Goal: Browse casually: Explore the website without a specific task or goal

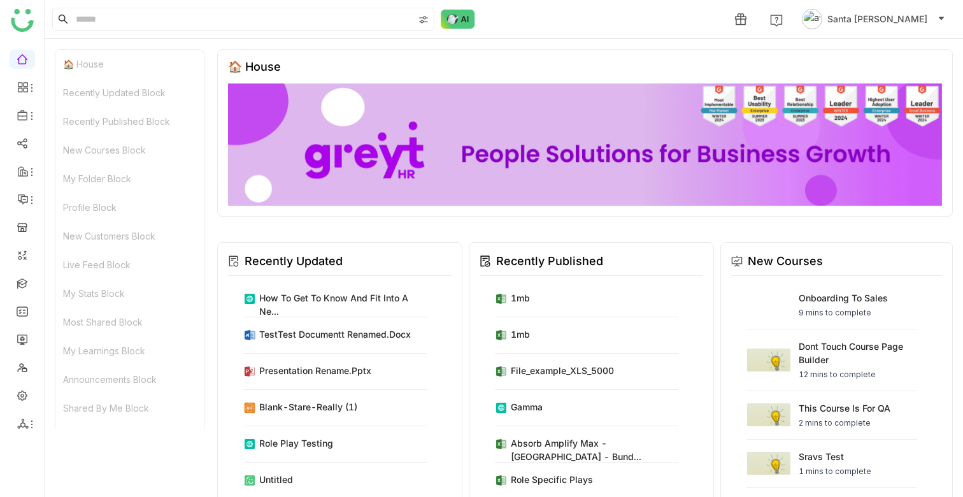
click at [864, 23] on span "Santa [PERSON_NAME]" at bounding box center [877, 19] width 100 height 14
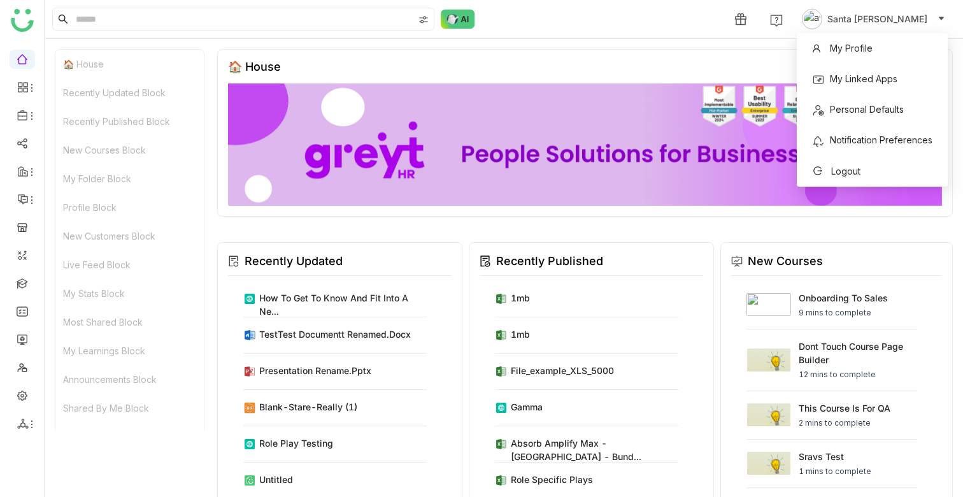
click at [865, 22] on span "Santa [PERSON_NAME]" at bounding box center [877, 19] width 100 height 14
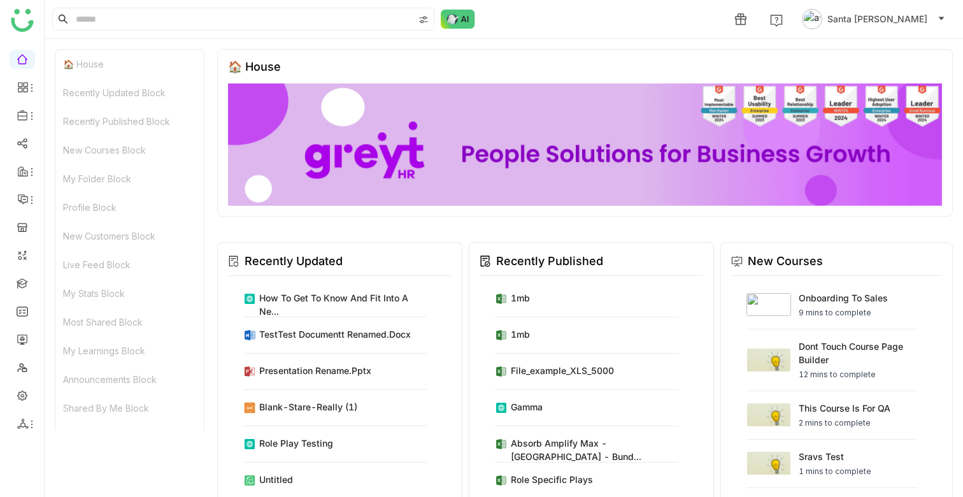
click at [872, 20] on span "Santa [PERSON_NAME]" at bounding box center [877, 19] width 100 height 14
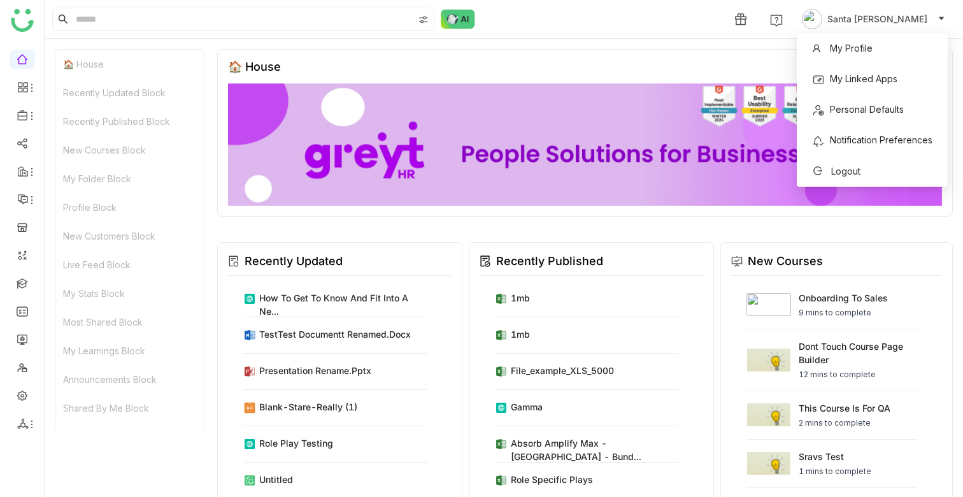
click at [715, 41] on div "🏠 House Recently Updated Block Recently Published Block New Courses Block My Fo…" at bounding box center [504, 268] width 918 height 458
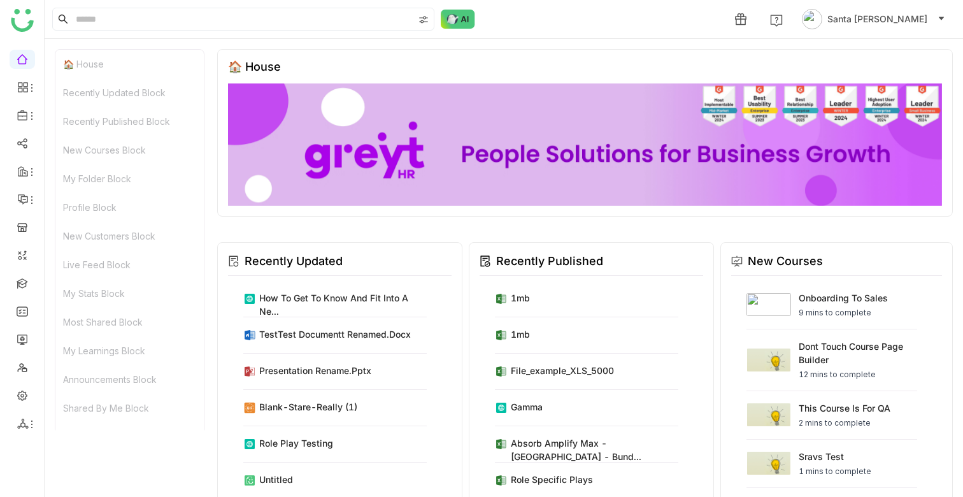
click at [130, 92] on div "Recently Updated Block" at bounding box center [129, 92] width 148 height 29
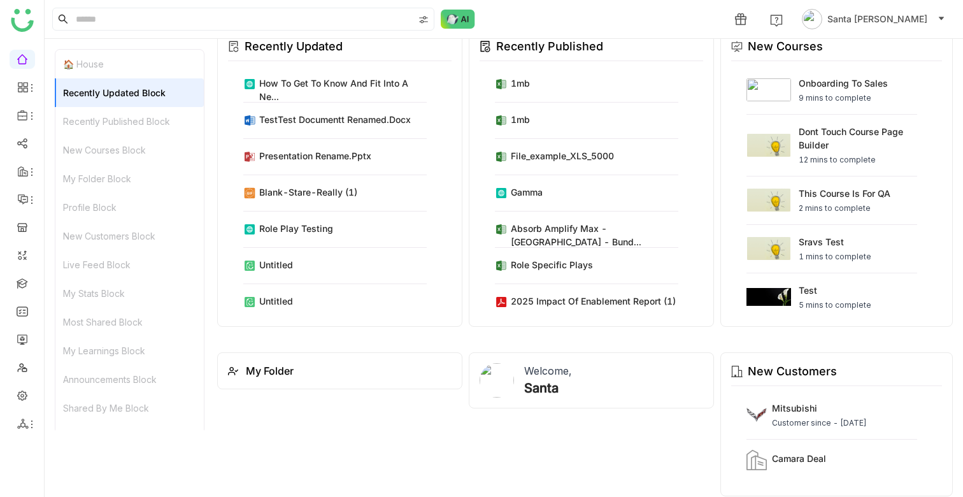
click at [95, 64] on div "🏠 House" at bounding box center [129, 64] width 148 height 29
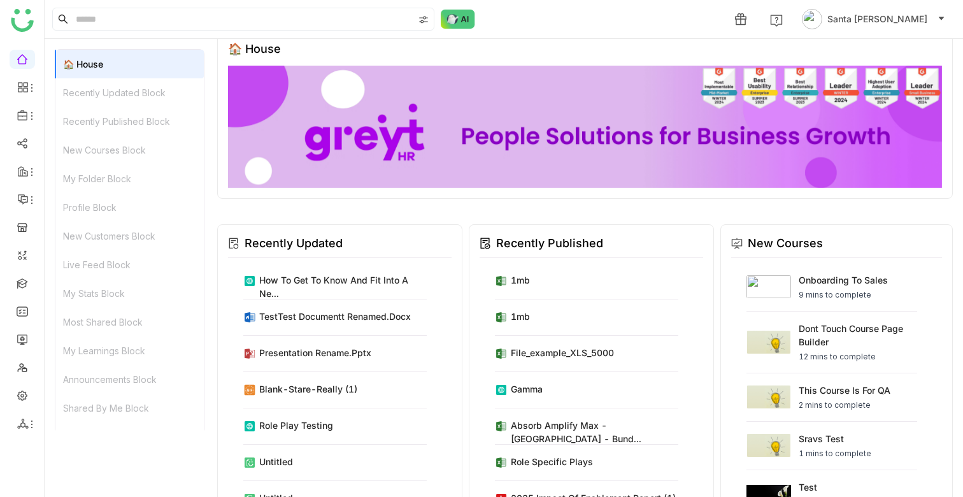
scroll to position [10, 0]
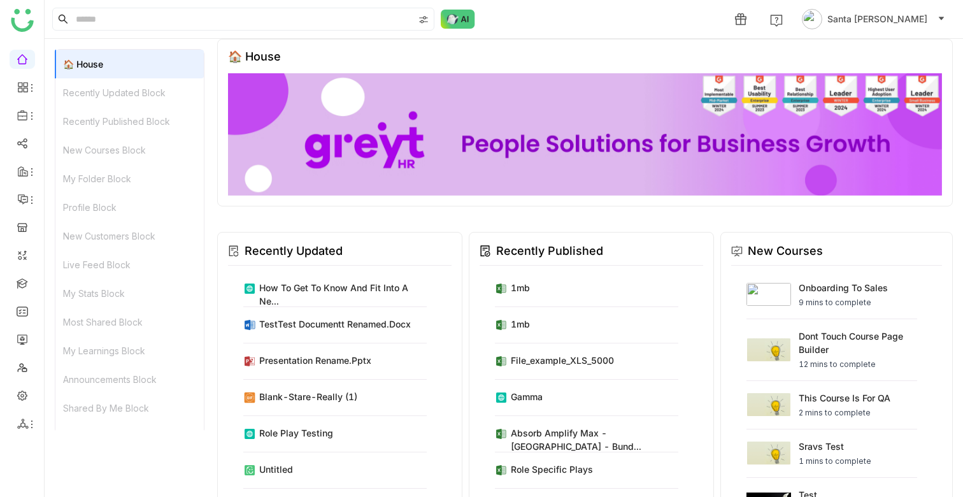
click at [102, 85] on div "Recently Updated Block" at bounding box center [129, 92] width 148 height 29
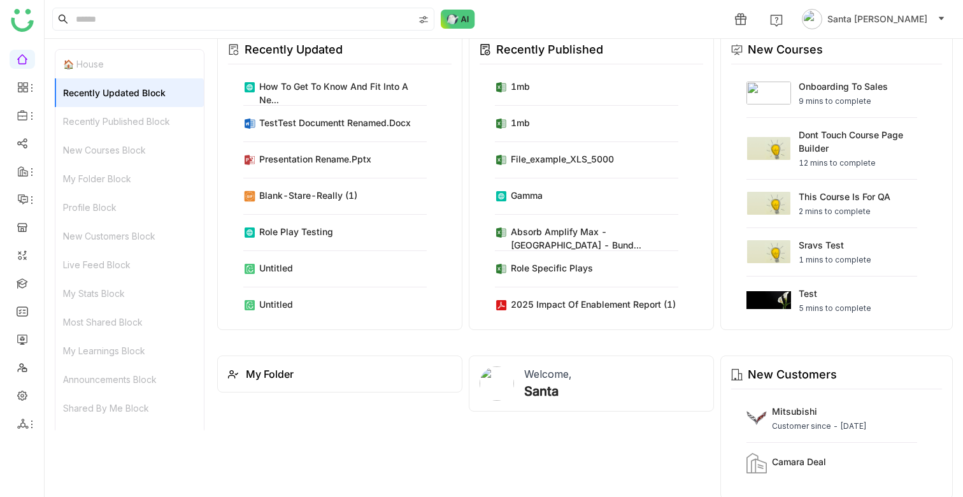
scroll to position [215, 0]
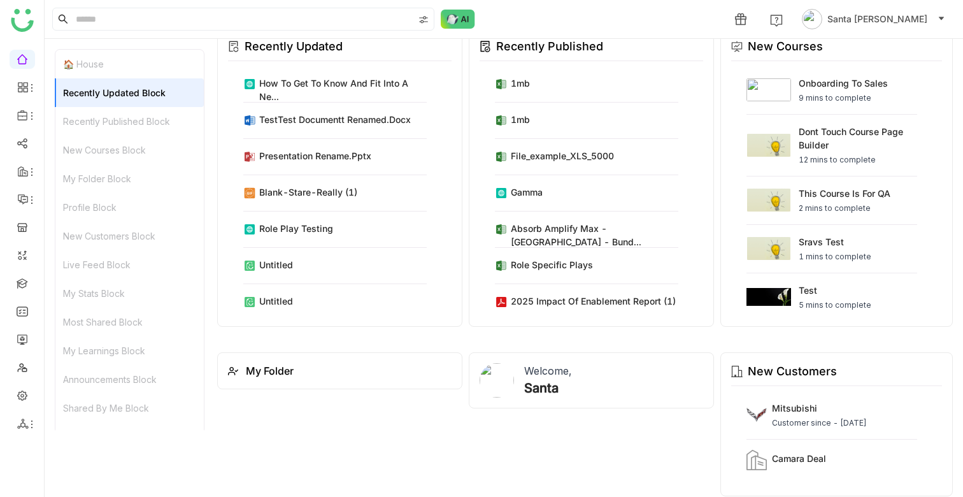
click at [105, 100] on div "Recently Updated Block" at bounding box center [129, 92] width 148 height 29
click at [117, 115] on div "Recently Published Block" at bounding box center [129, 121] width 148 height 29
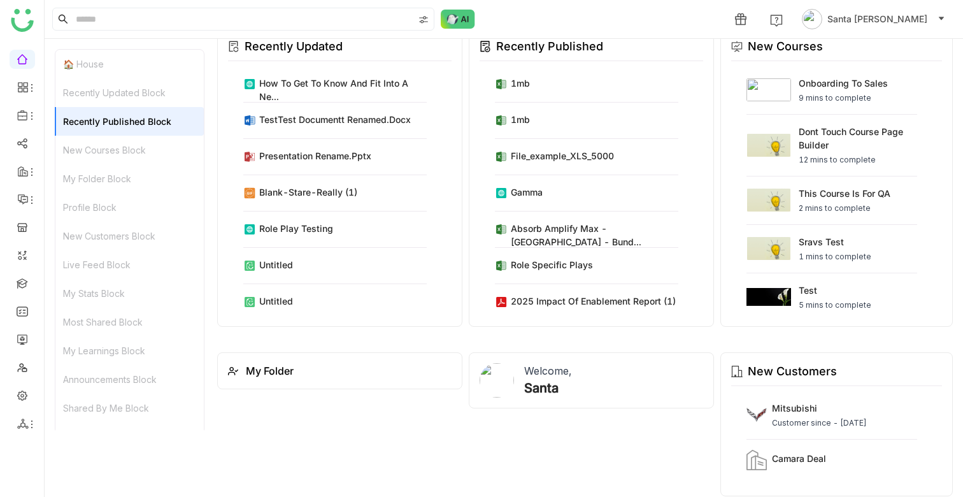
click at [117, 147] on div "New Courses Block" at bounding box center [129, 150] width 148 height 29
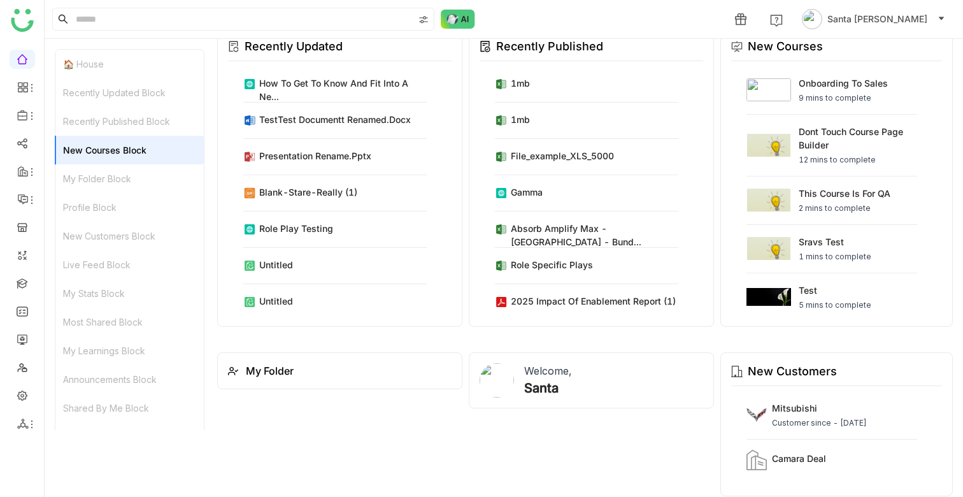
click at [118, 171] on div "My Folder Block" at bounding box center [129, 178] width 148 height 29
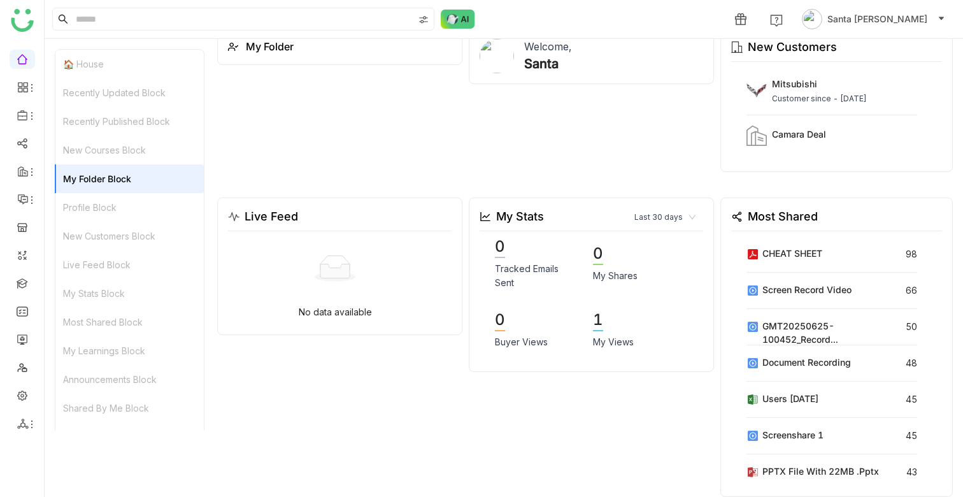
scroll to position [540, 0]
click at [115, 203] on div "Profile Block" at bounding box center [129, 207] width 148 height 29
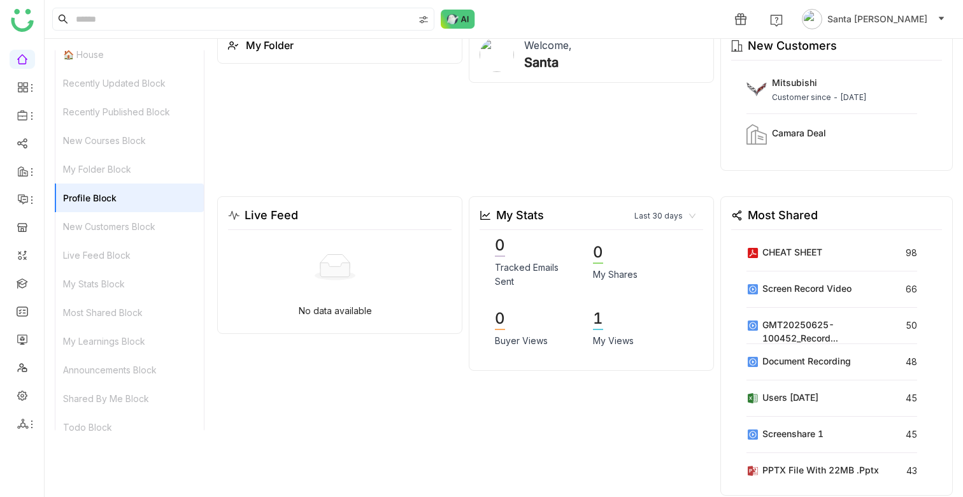
scroll to position [4, 0]
click at [104, 236] on div "New Customers Block" at bounding box center [129, 232] width 148 height 29
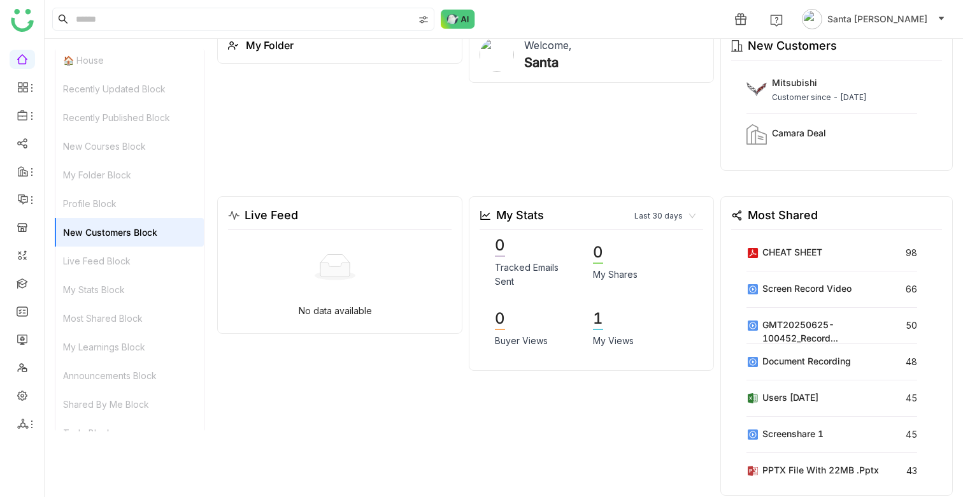
scroll to position [539, 0]
click at [101, 258] on div "Live Feed Block" at bounding box center [129, 260] width 148 height 29
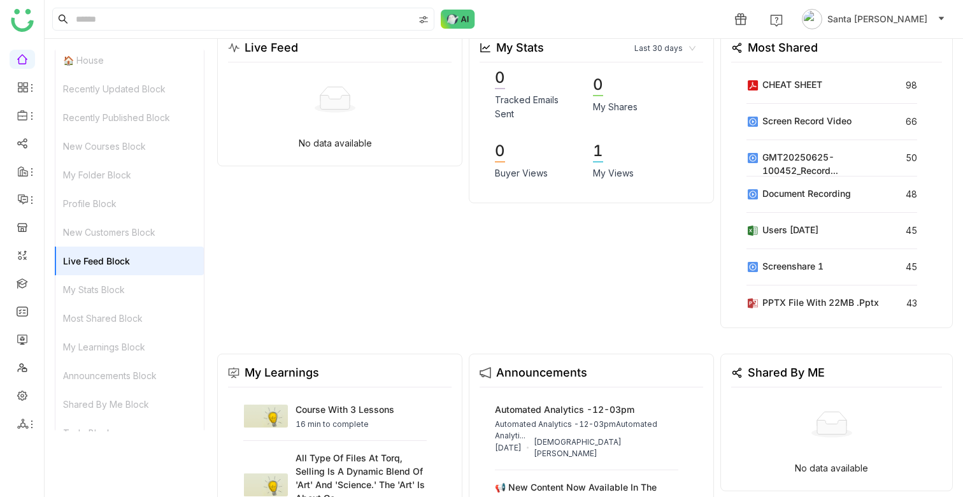
scroll to position [709, 0]
click at [96, 290] on div "My Stats Block" at bounding box center [129, 289] width 148 height 29
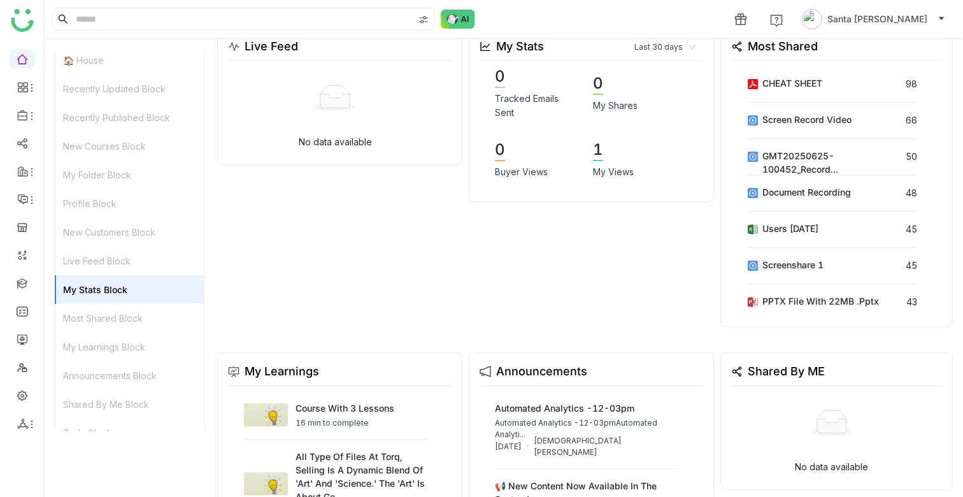
scroll to position [708, 0]
click at [104, 316] on div "Most Shared Block" at bounding box center [129, 318] width 148 height 29
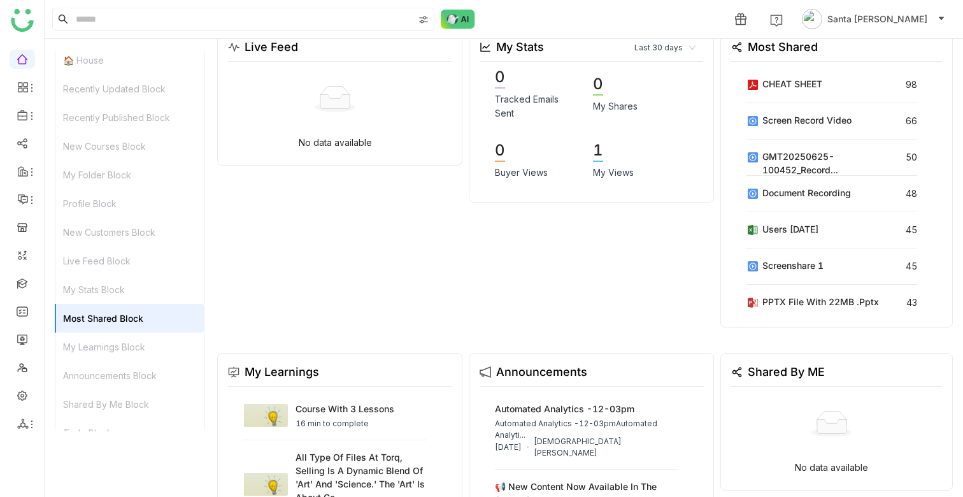
scroll to position [709, 0]
click at [102, 349] on div "My Learnings Block" at bounding box center [129, 346] width 148 height 29
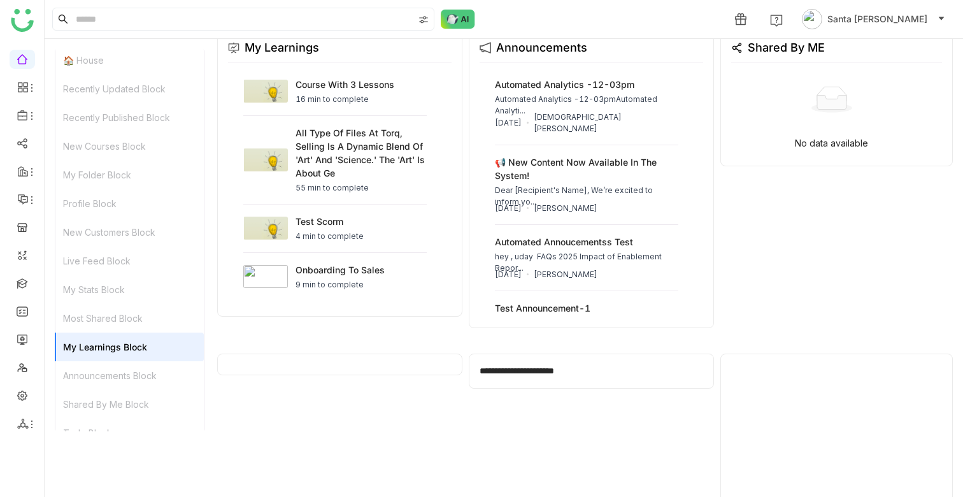
scroll to position [1033, 0]
click at [109, 374] on div "Announcements Block" at bounding box center [129, 375] width 148 height 29
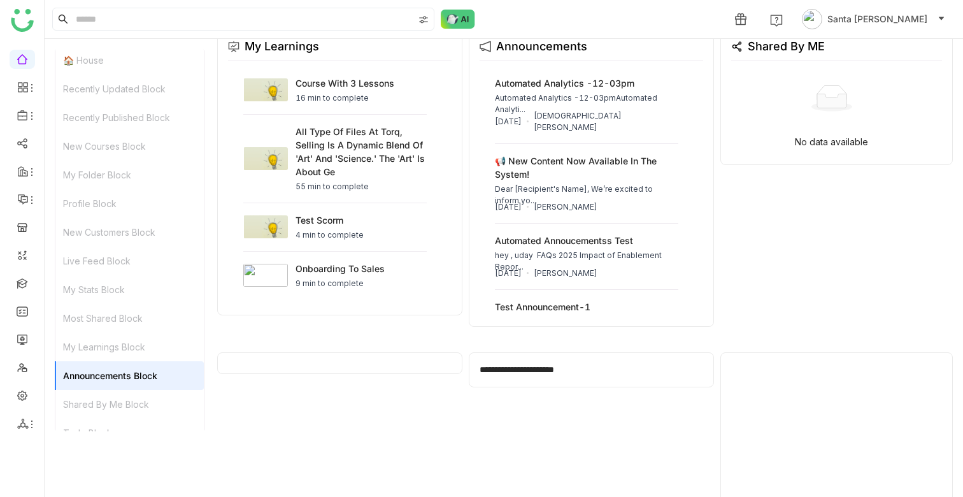
click at [112, 391] on div "Shared By Me Block" at bounding box center [129, 404] width 148 height 29
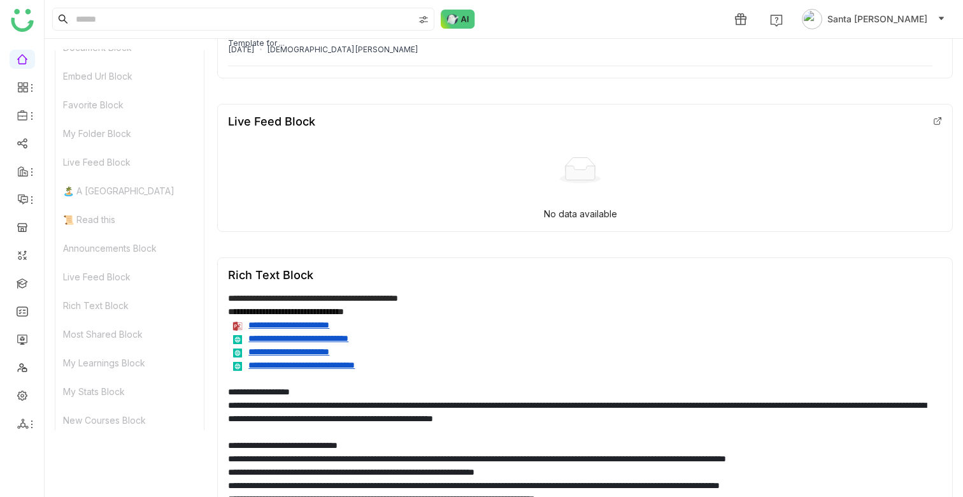
scroll to position [651, 0]
